Goal: Information Seeking & Learning: Check status

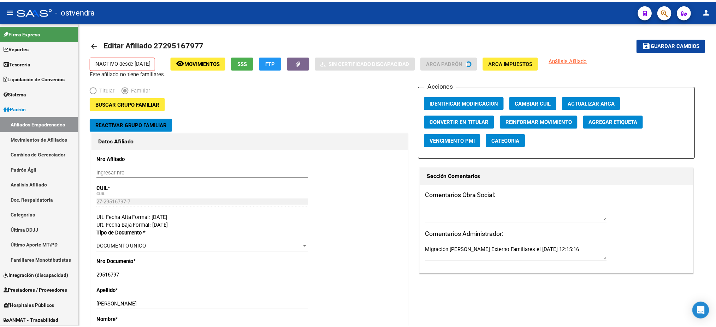
scroll to position [137, 0]
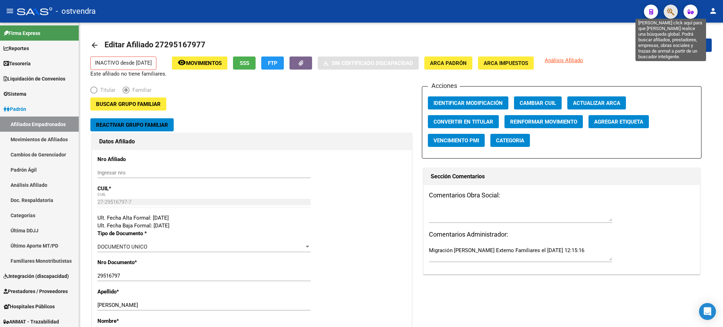
click at [670, 12] on icon "button" at bounding box center [670, 12] width 7 height 8
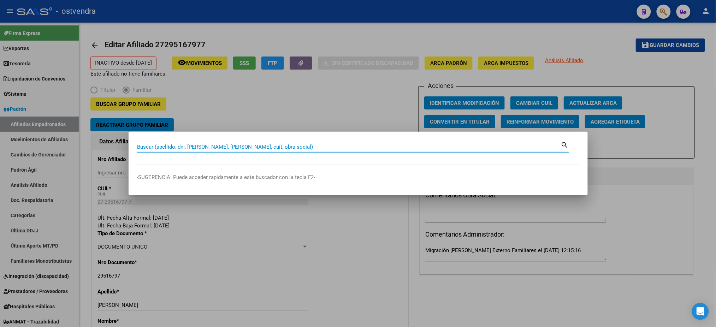
paste input "23747498"
type input "23747498"
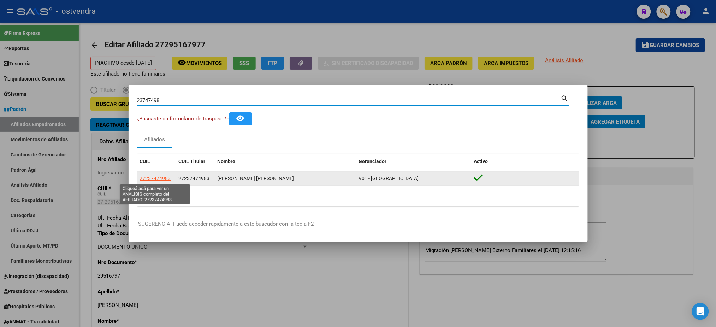
click at [160, 178] on span "27237474983" at bounding box center [155, 179] width 31 height 6
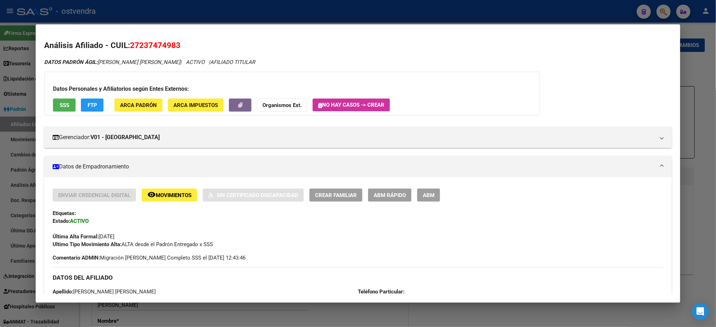
click at [61, 106] on span "SSS" at bounding box center [65, 105] width 10 height 6
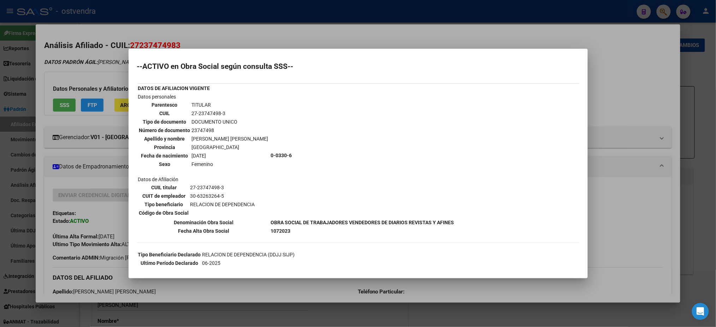
scroll to position [0, 0]
click at [97, 62] on div at bounding box center [358, 163] width 716 height 327
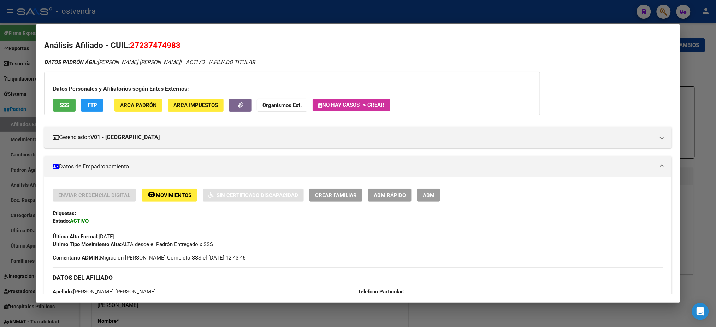
click at [97, 103] on button "FTP" at bounding box center [92, 105] width 23 height 13
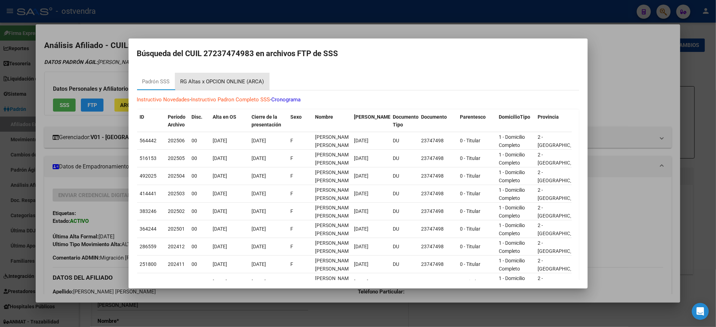
click at [243, 77] on div "RG Altas x OPCION ONLINE (ARCA)" at bounding box center [222, 81] width 94 height 17
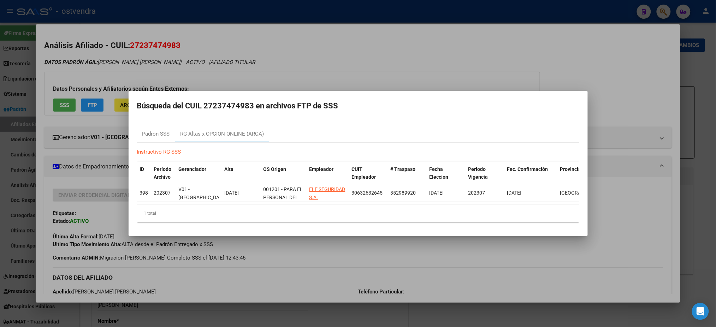
click at [171, 41] on div at bounding box center [358, 163] width 716 height 327
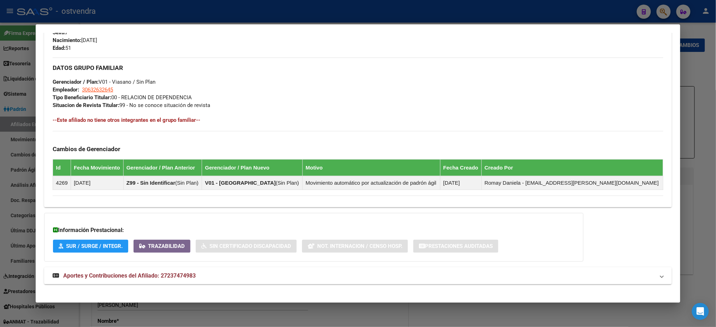
scroll to position [319, 0]
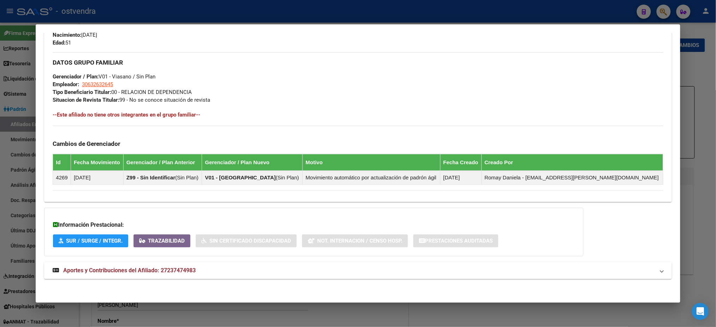
click at [203, 262] on mat-expansion-panel-header "Aportes y Contribuciones del Afiliado: 27237474983" at bounding box center [357, 270] width 627 height 17
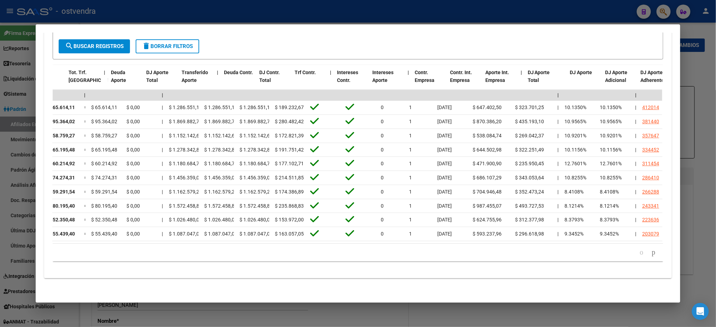
scroll to position [0, 0]
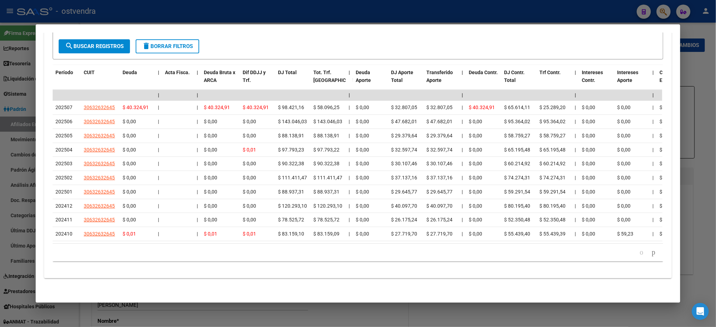
click at [608, 9] on div at bounding box center [358, 163] width 716 height 327
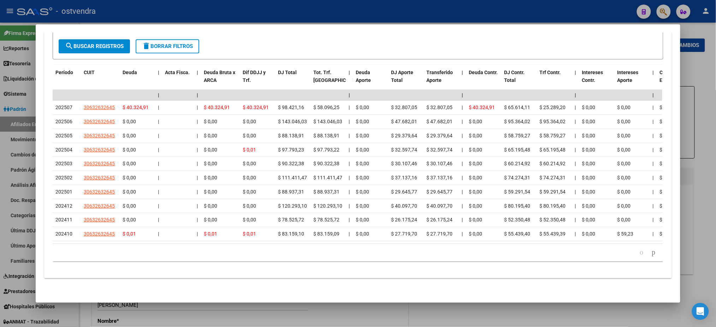
type textarea "27237474983"
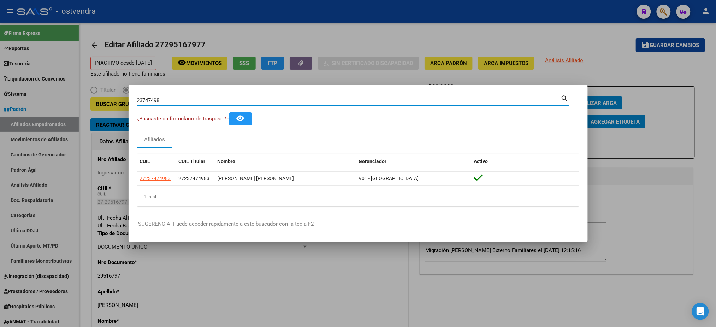
drag, startPoint x: 167, startPoint y: 98, endPoint x: 115, endPoint y: 96, distance: 52.3
click at [115, 96] on div "23747498 Buscar (apellido, dni, cuil, nro traspaso, cuit, obra social) search ¿…" at bounding box center [358, 163] width 716 height 327
paste input "34665857"
type input "34665857"
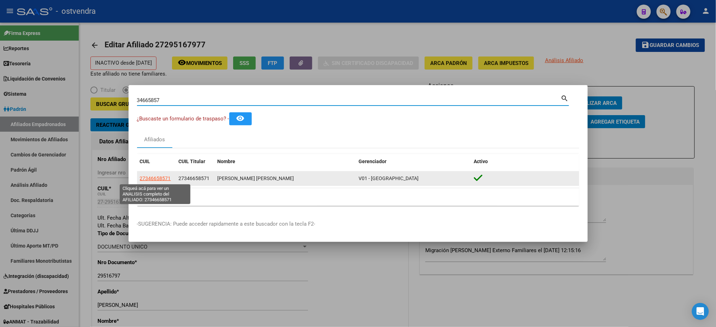
click at [159, 180] on span "27346658571" at bounding box center [155, 179] width 31 height 6
type textarea "27346658571"
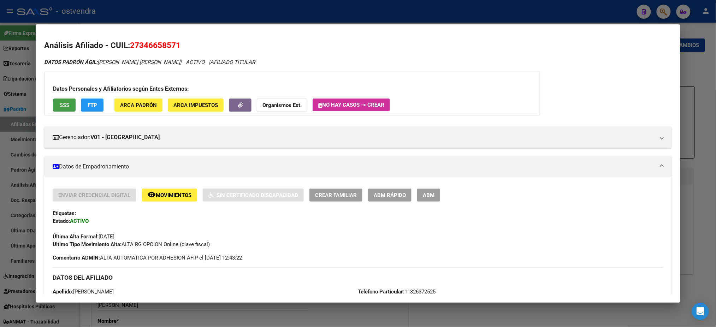
click at [60, 106] on span "SSS" at bounding box center [65, 105] width 10 height 6
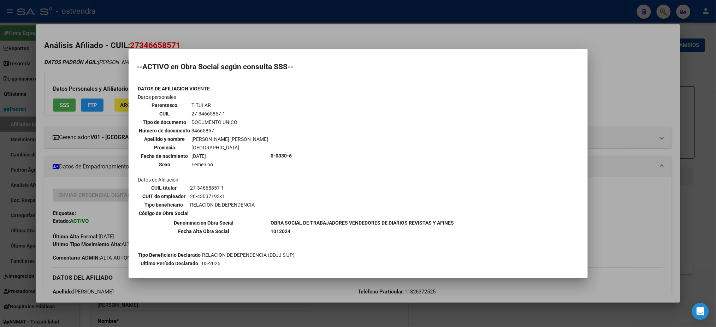
click at [112, 69] on div at bounding box center [358, 163] width 716 height 327
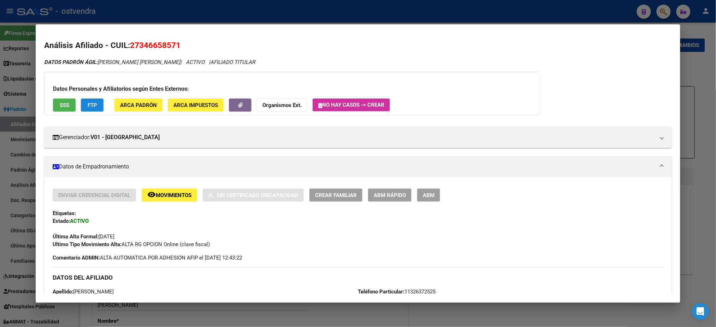
click at [89, 105] on span "FTP" at bounding box center [93, 105] width 10 height 6
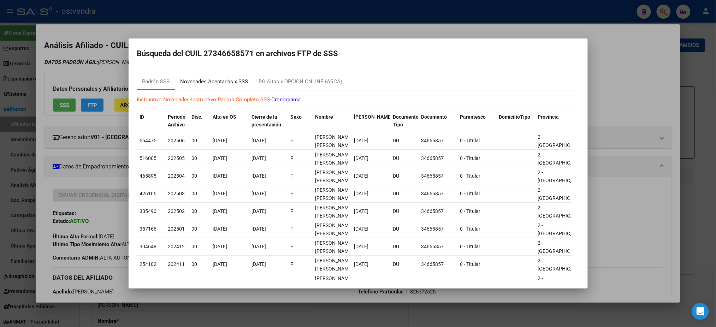
drag, startPoint x: 212, startPoint y: 79, endPoint x: 307, endPoint y: 82, distance: 94.3
click at [213, 79] on div "Novedades Aceptadas x SSS" at bounding box center [214, 82] width 68 height 8
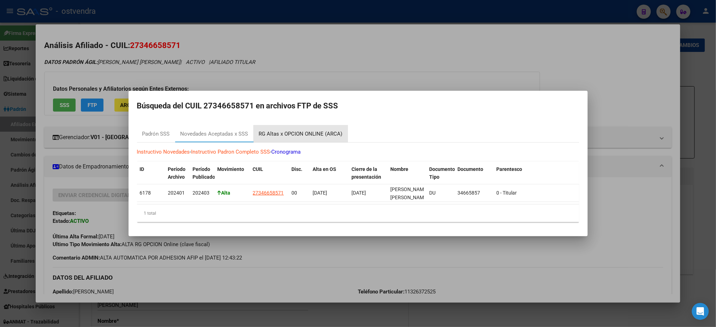
click at [310, 130] on div "RG Altas x OPCION ONLINE (ARCA)" at bounding box center [301, 134] width 84 height 8
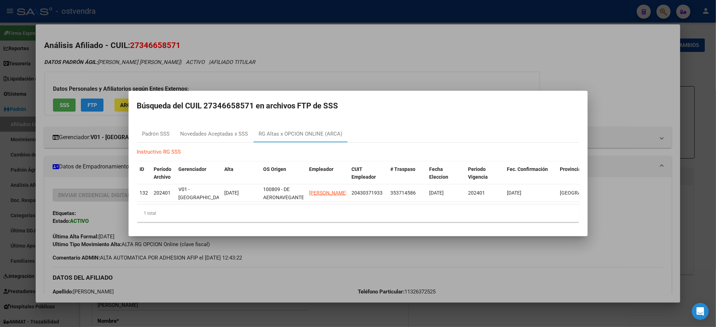
click at [362, 58] on div at bounding box center [358, 163] width 716 height 327
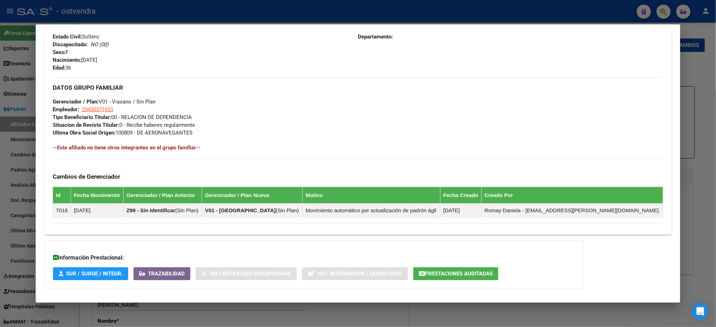
scroll to position [326, 0]
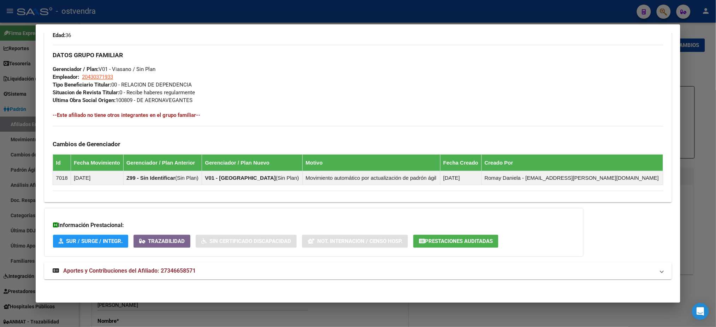
click at [263, 273] on mat-panel-title "Aportes y Contribuciones del Afiliado: 27346658571" at bounding box center [354, 271] width 602 height 8
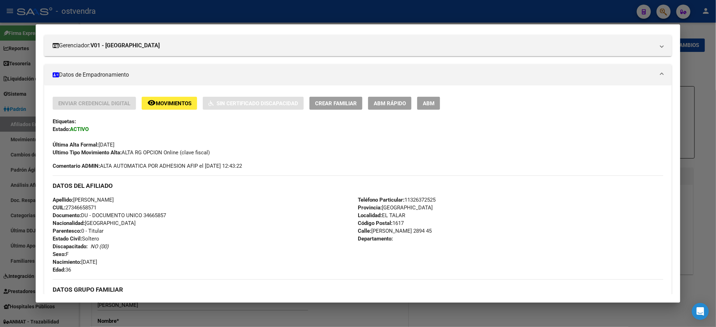
scroll to position [0, 0]
